Goal: Find specific page/section: Find specific page/section

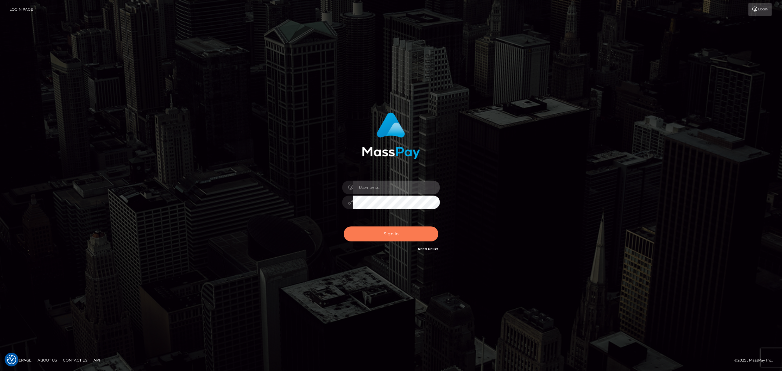
type input "MaryJoy"
click at [408, 204] on button "Sign in" at bounding box center [391, 233] width 95 height 15
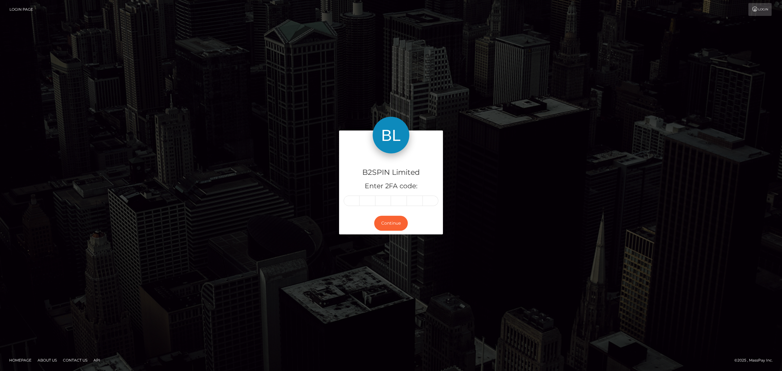
click at [353, 201] on input "text" at bounding box center [352, 200] width 16 height 10
type input "7"
type input "5"
type input "3"
type input "7"
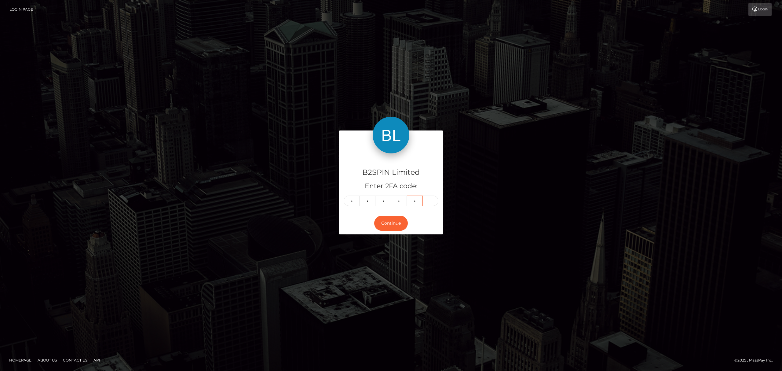
type input "9"
type input "5"
drag, startPoint x: 385, startPoint y: 222, endPoint x: 27, endPoint y: 234, distance: 358.4
click at [385, 222] on button "Continue" at bounding box center [391, 223] width 34 height 15
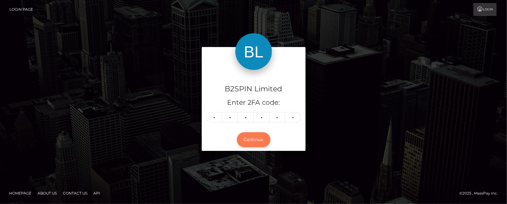
click at [254, 138] on button "Continue" at bounding box center [254, 139] width 34 height 15
drag, startPoint x: 365, startPoint y: 141, endPoint x: 292, endPoint y: 135, distance: 72.9
click at [365, 142] on div "B2SPIN Limited Enter 2FA code: 7 5 3 7 9 5 753795 Continue" at bounding box center [254, 102] width 348 height 110
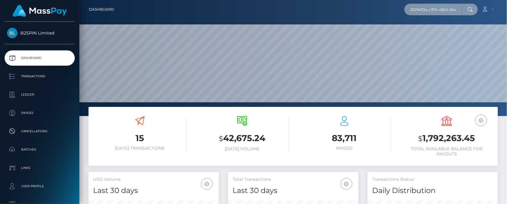
click at [459, 13] on input "2529472a-c374-4824-84ad-fedb7215bfb0" at bounding box center [433, 10] width 57 height 12
click at [426, 16] on div "Loading... Loading..." at bounding box center [429, 18] width 49 height 5
click at [430, 11] on input "2529472a-c374-4824-84ad-fedb7215bfb0" at bounding box center [433, 10] width 57 height 12
paste input "089b1fe9-c2e1-48b9-8479-6830ece7b3cf"
click at [426, 14] on input "089b1fe9-c2e1-48b9-8479-6830ece7b3cf" at bounding box center [433, 10] width 57 height 12
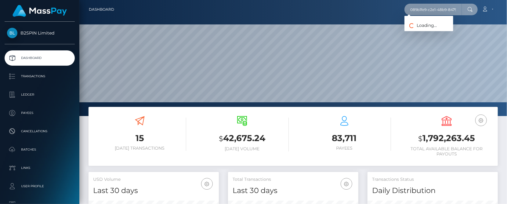
paste input "1908529503"
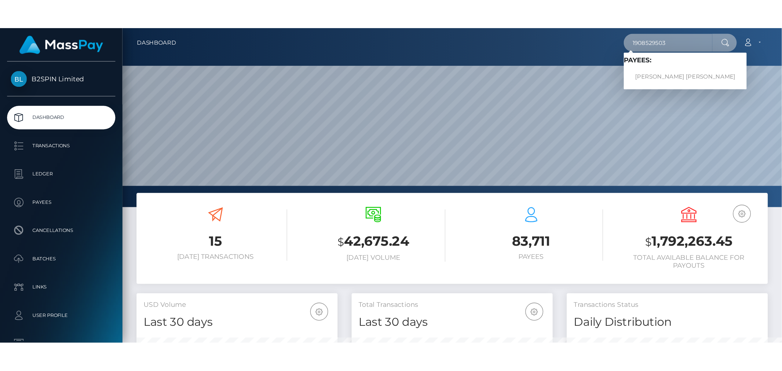
scroll to position [108, 222]
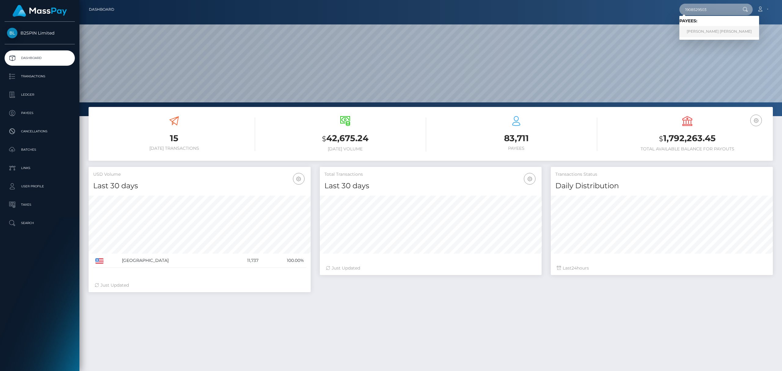
type input "1908529503"
click at [507, 31] on link "SONIA ANDREA RODRIGUEZ" at bounding box center [719, 31] width 80 height 11
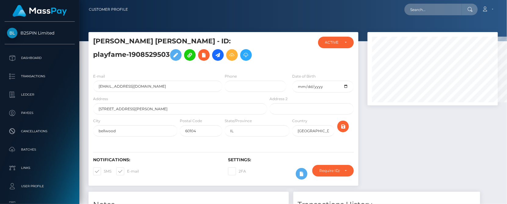
scroll to position [305287, 305230]
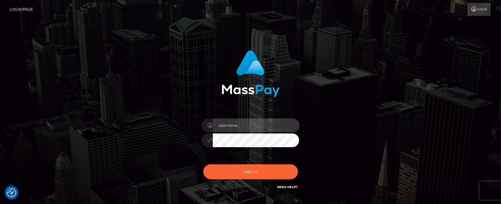
type input "MaryJoy"
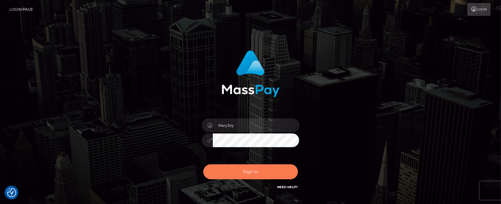
drag, startPoint x: 377, startPoint y: 157, endPoint x: 279, endPoint y: 172, distance: 99.1
click at [377, 157] on div "MaryJoy Sign in" at bounding box center [251, 123] width 348 height 155
click at [271, 174] on button "Sign in" at bounding box center [250, 171] width 95 height 15
